Goal: Task Accomplishment & Management: Use online tool/utility

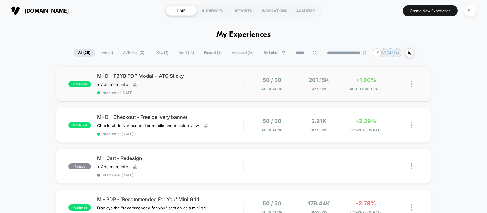
click at [211, 82] on div "M+D - TBYB PDP Modal + ATC Sticky Click to view images Click to edit experience…" at bounding box center [170, 84] width 146 height 22
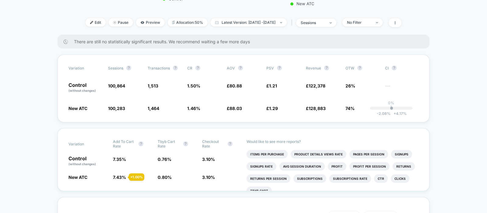
scroll to position [153, 0]
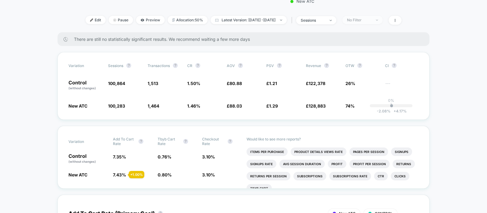
click at [371, 20] on div "No Filter" at bounding box center [359, 20] width 24 height 5
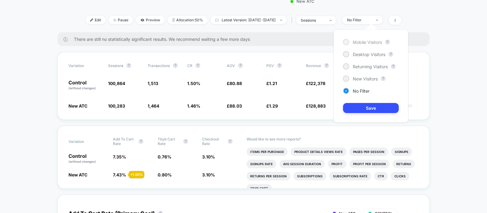
click at [361, 42] on span "Mobile Visitors" at bounding box center [367, 42] width 29 height 5
click at [383, 108] on button "Save" at bounding box center [371, 108] width 56 height 10
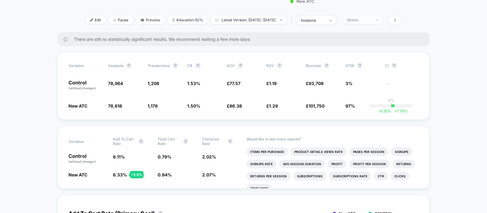
click at [382, 19] on span "Mobile" at bounding box center [362, 20] width 40 height 8
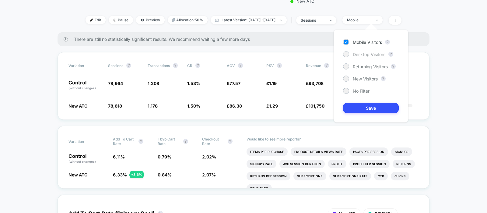
click at [368, 52] on span "Desktop Visitors" at bounding box center [369, 54] width 33 height 5
click at [379, 103] on button "Save" at bounding box center [371, 108] width 56 height 10
